Goal: Navigation & Orientation: Find specific page/section

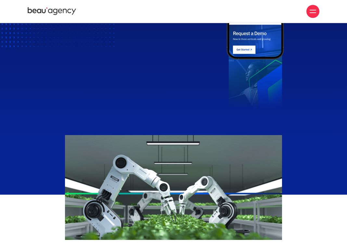
scroll to position [425, 0]
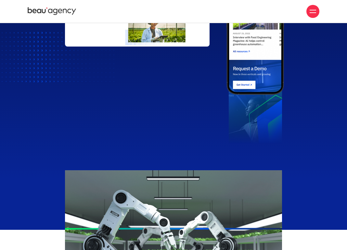
click at [46, 14] on icon at bounding box center [52, 12] width 49 height 10
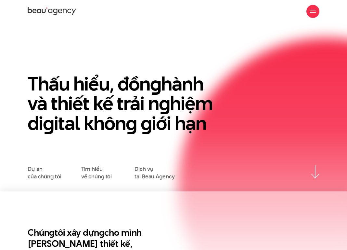
scroll to position [6, 0]
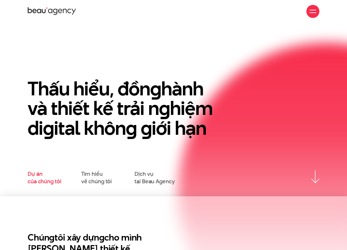
click at [41, 180] on link "Dự án của chúng tôi" at bounding box center [44, 177] width 33 height 15
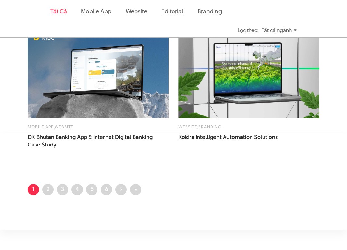
scroll to position [926, 0]
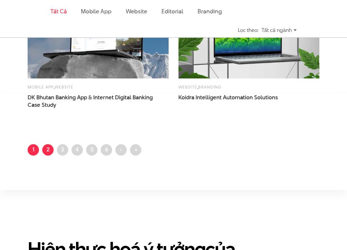
click at [48, 154] on link "Trang 2" at bounding box center [47, 149] width 11 height 11
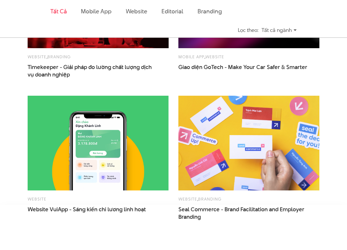
scroll to position [856, 0]
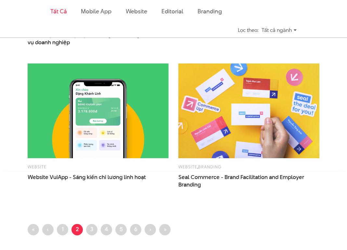
click at [86, 232] on ul "First page « Trang trước ‹ Trang 1 Trang hiện thời 2 Trang 3 Trang 4 Trang 5 Tr…" at bounding box center [174, 230] width 292 height 13
click at [93, 228] on link "Trang 3" at bounding box center [91, 229] width 11 height 11
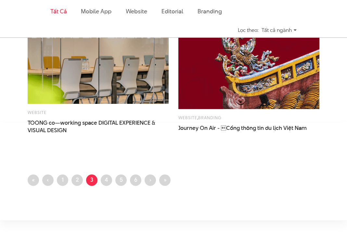
scroll to position [934, 0]
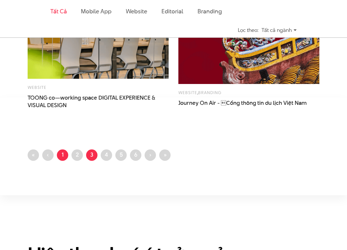
click at [65, 153] on link "Trang 1" at bounding box center [62, 154] width 11 height 11
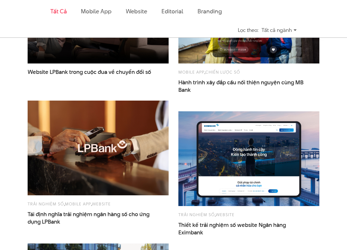
scroll to position [238, 0]
